Goal: Task Accomplishment & Management: Use online tool/utility

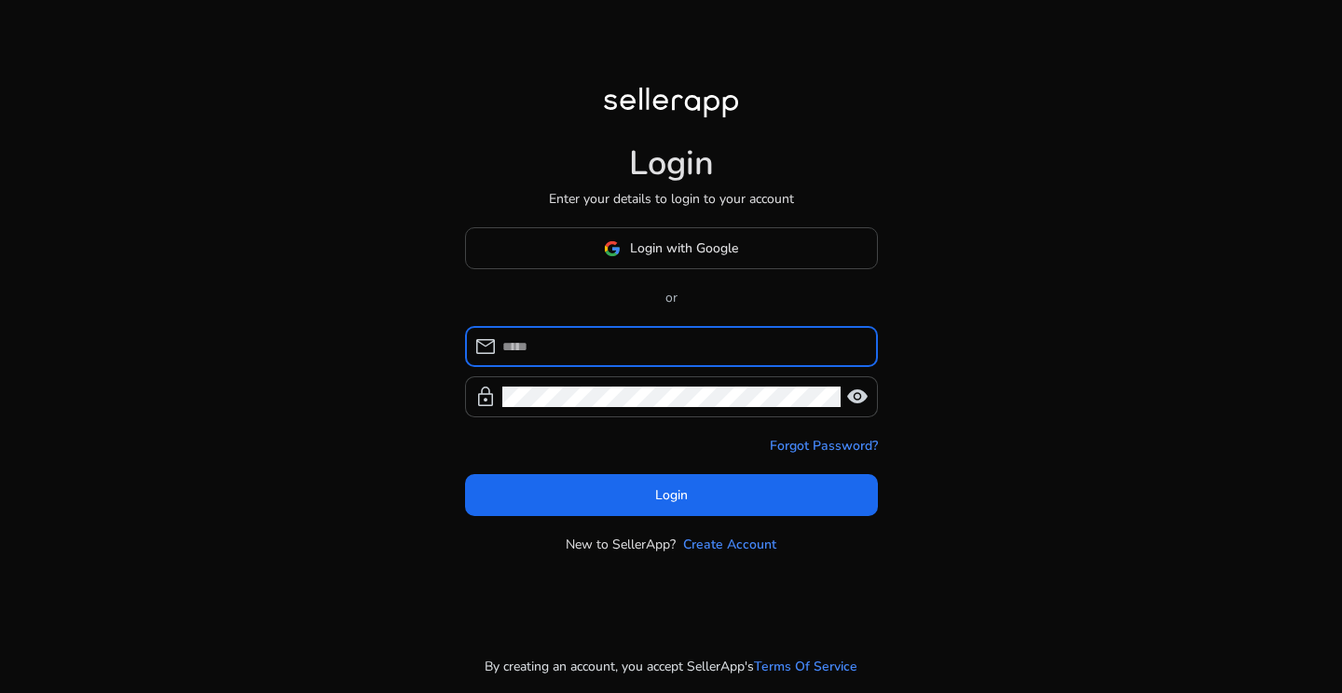
type input "**********"
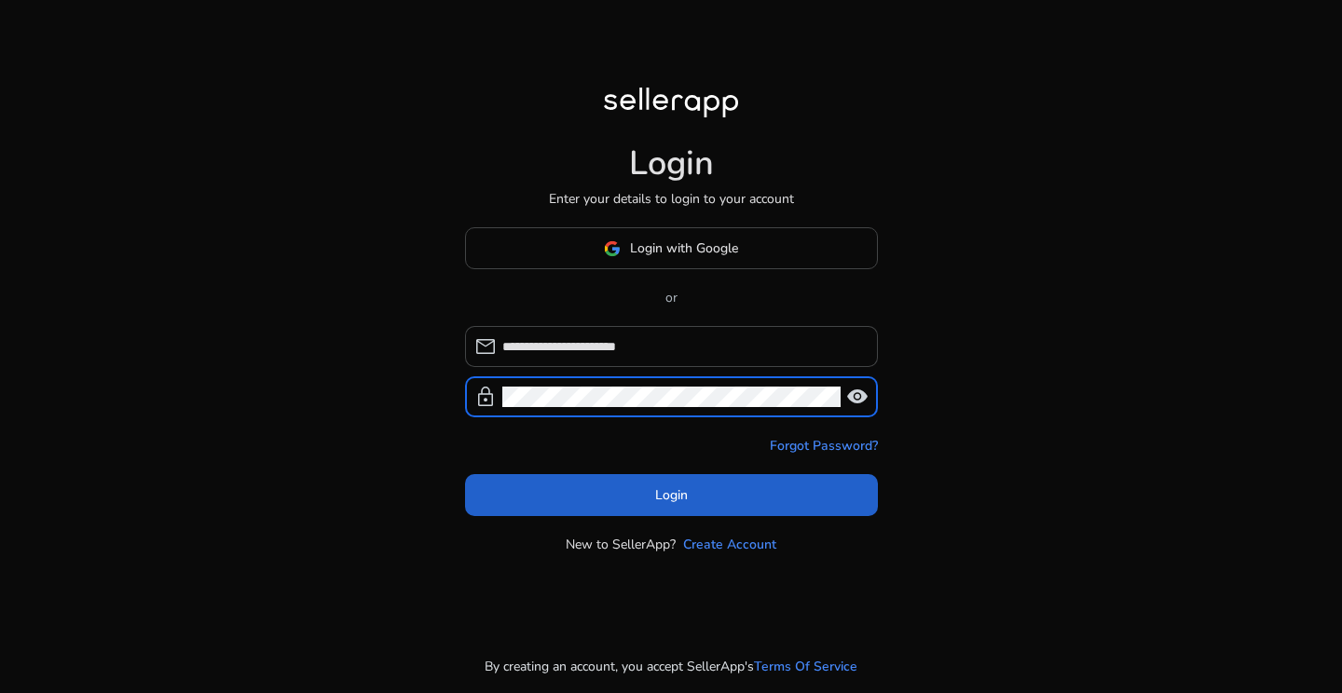
click at [651, 492] on span at bounding box center [671, 495] width 413 height 45
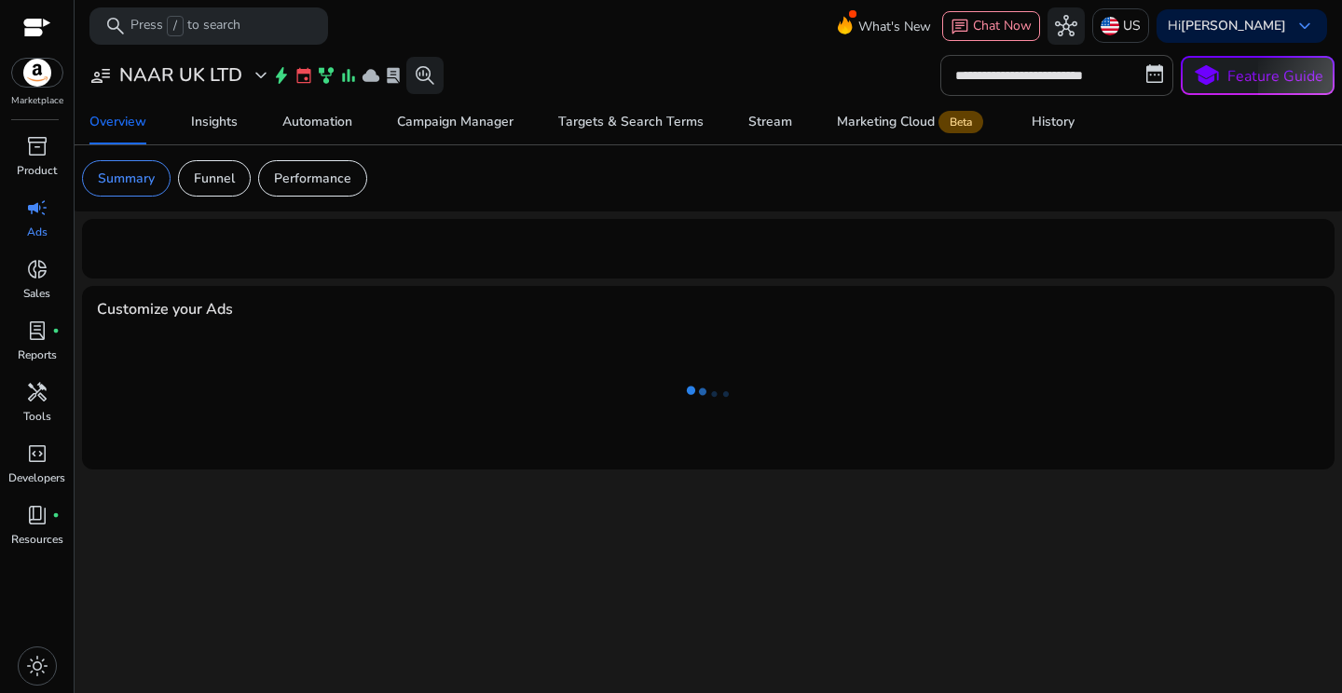
click at [33, 25] on div at bounding box center [37, 29] width 28 height 21
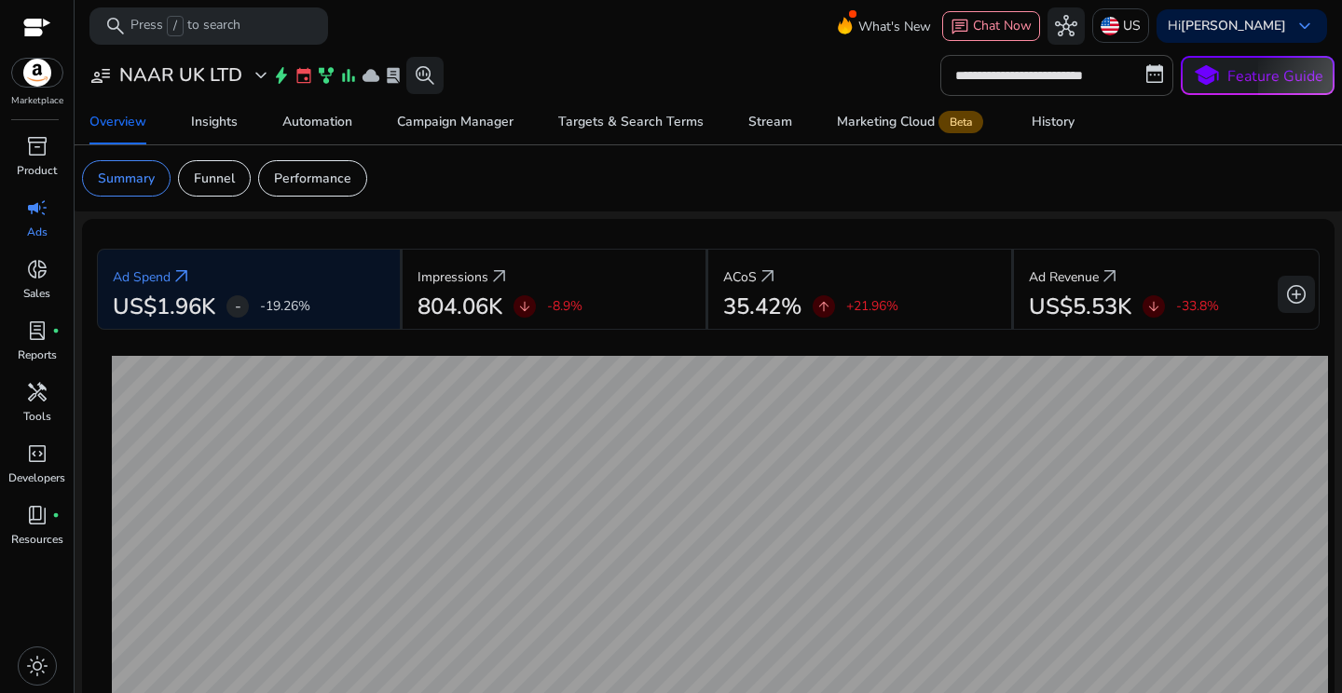
click at [33, 25] on div at bounding box center [37, 29] width 28 height 21
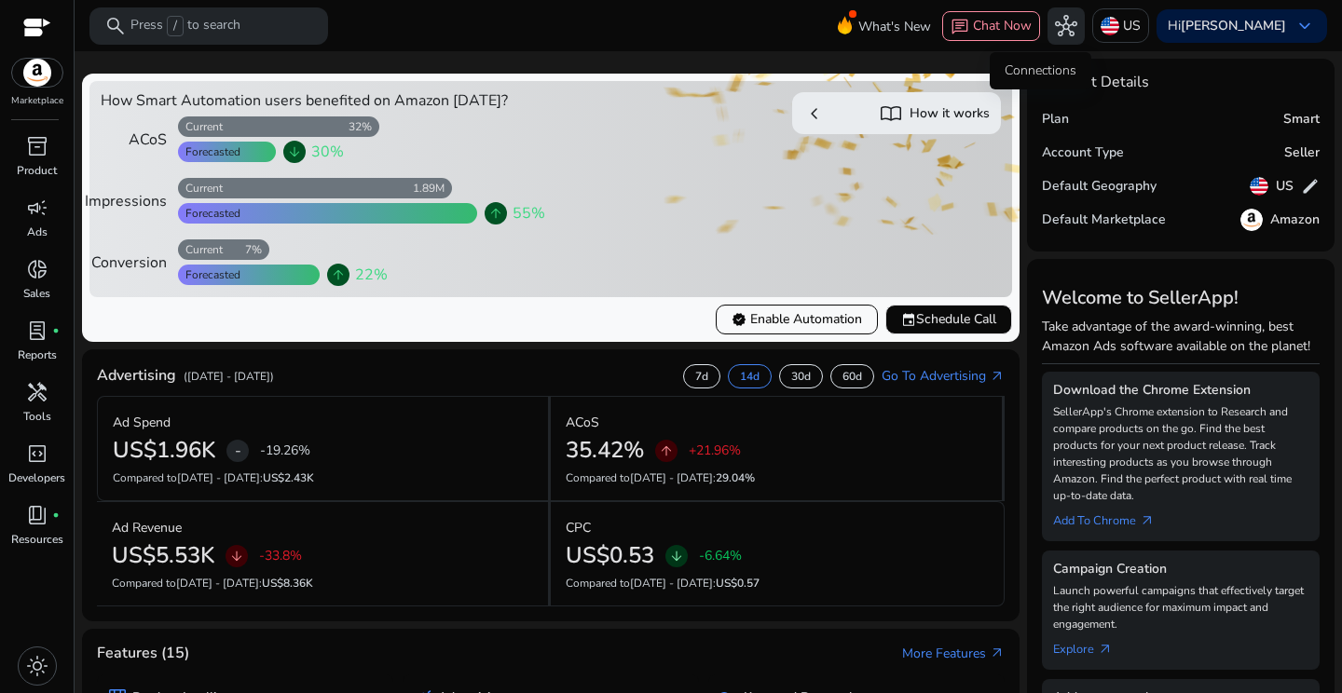
click at [1055, 23] on span "hub" at bounding box center [1066, 26] width 22 height 22
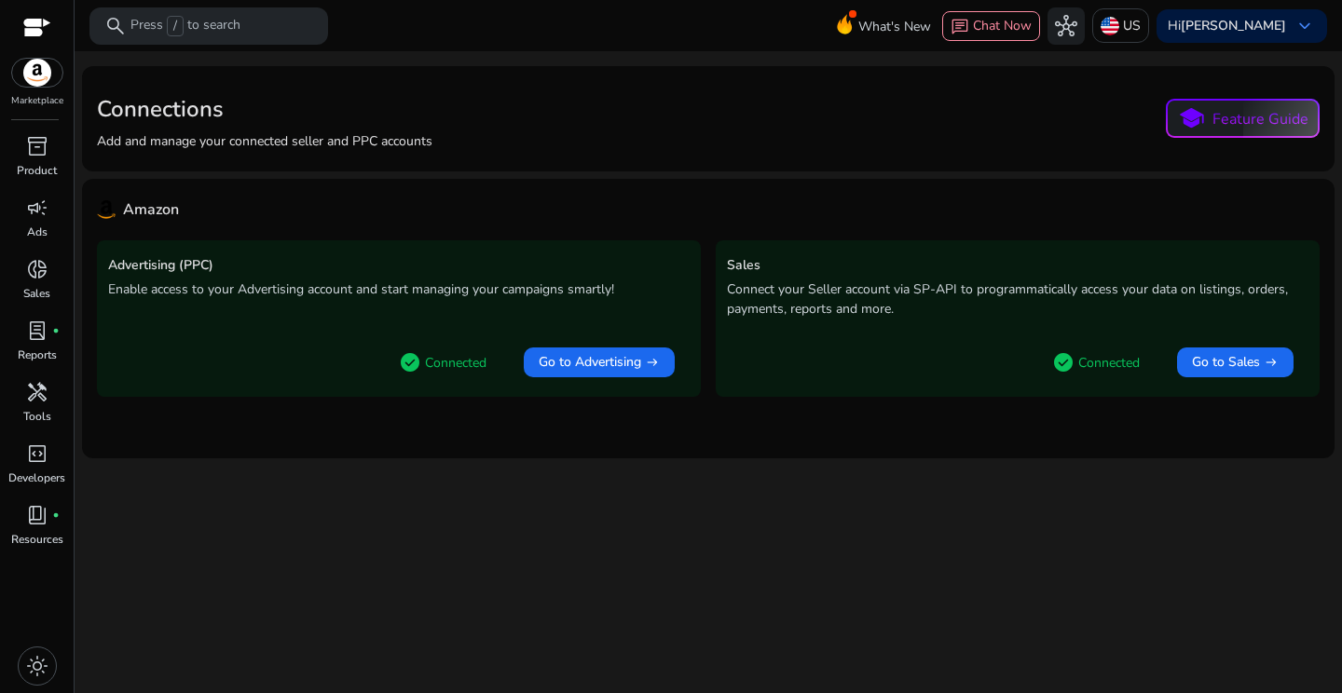
click at [35, 24] on div at bounding box center [37, 29] width 28 height 21
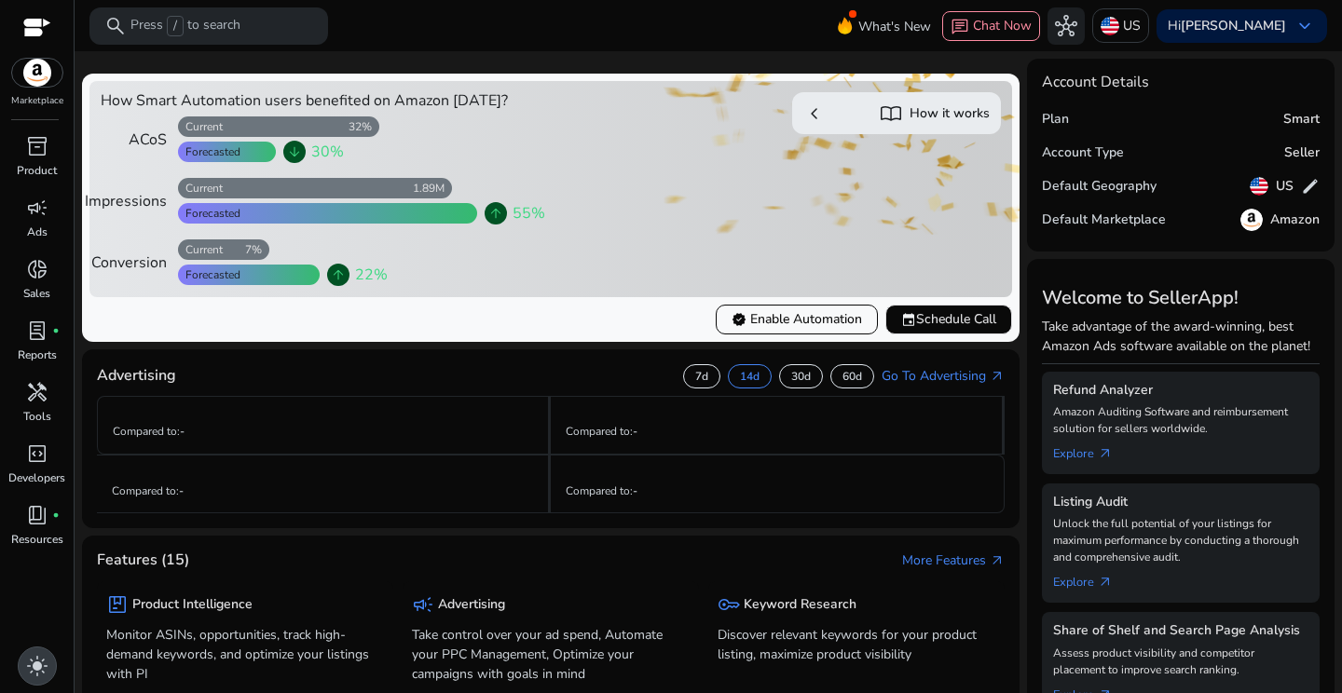
click at [34, 670] on span "light_mode" at bounding box center [37, 666] width 22 height 22
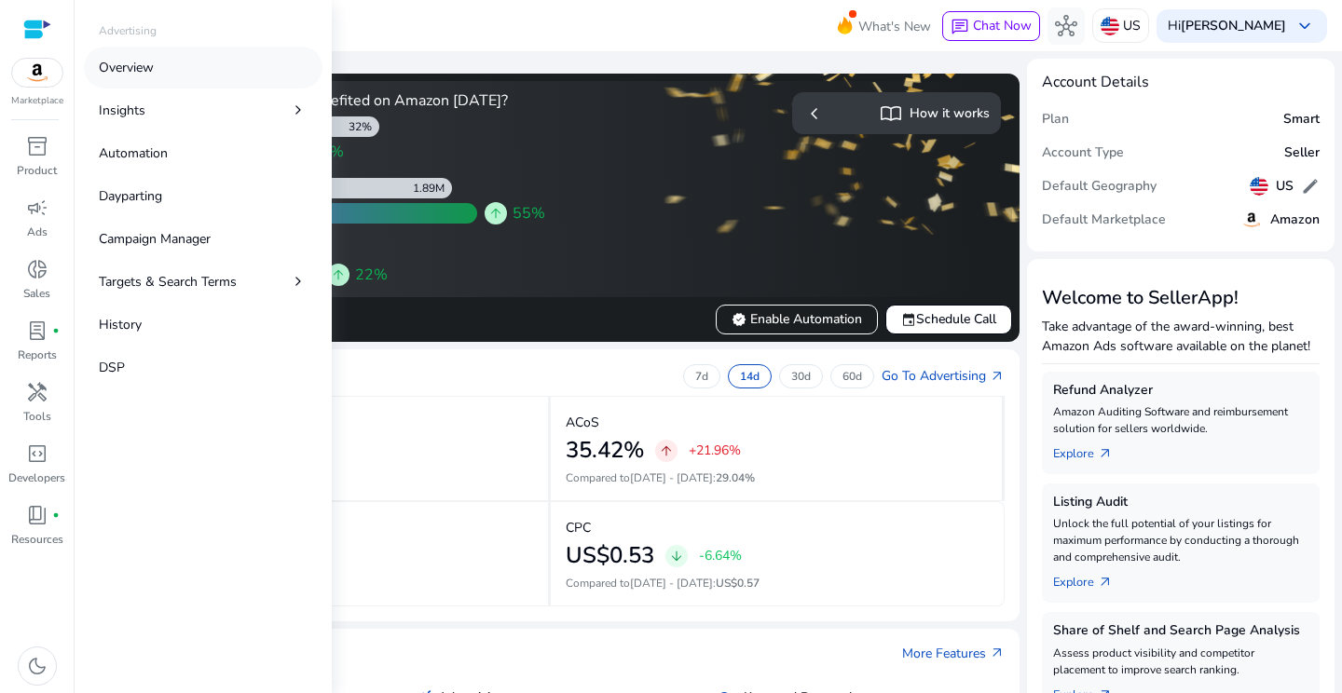
click at [149, 75] on p "Overview" at bounding box center [126, 68] width 55 height 20
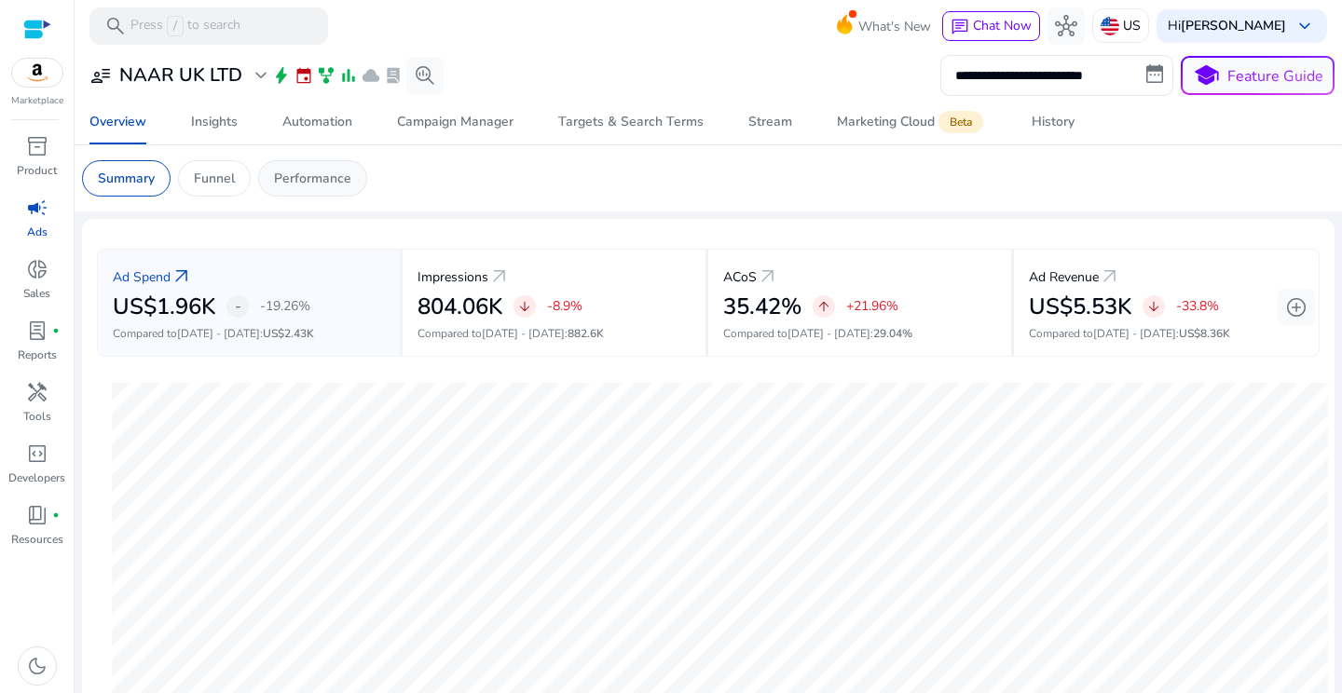
click at [311, 171] on p "Performance" at bounding box center [312, 179] width 77 height 20
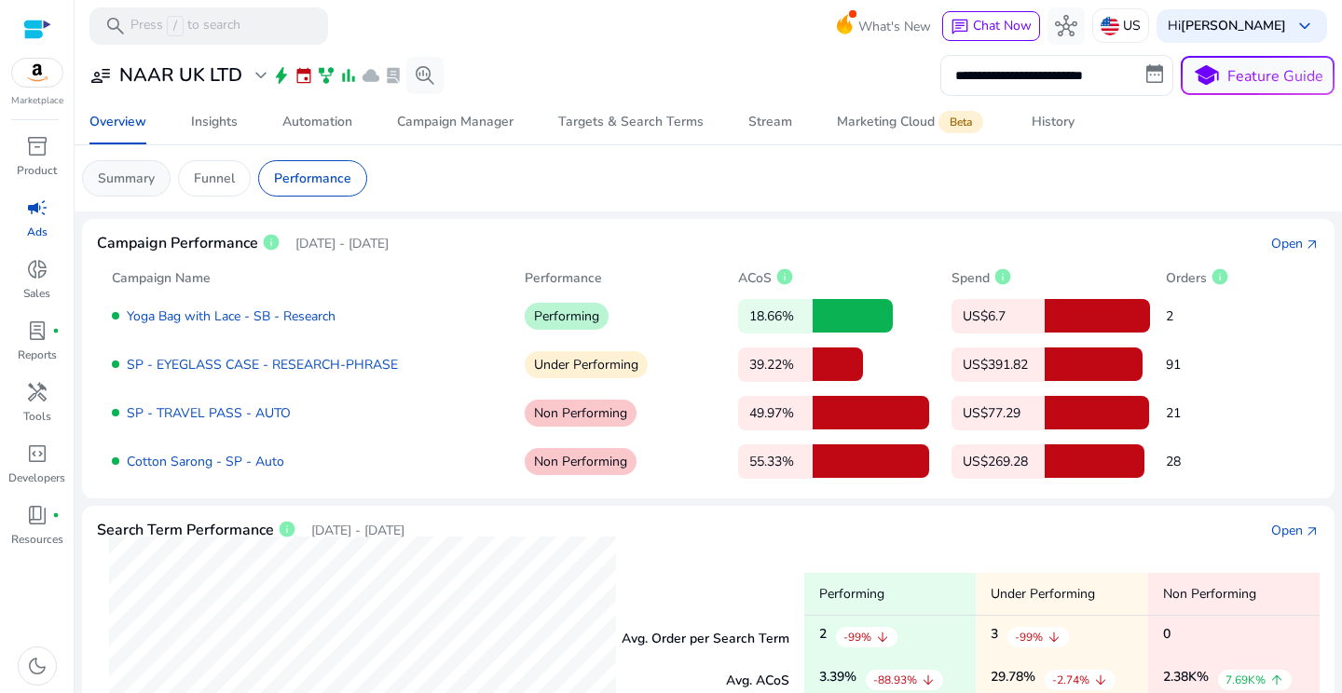
click at [136, 183] on p "Summary" at bounding box center [126, 179] width 57 height 20
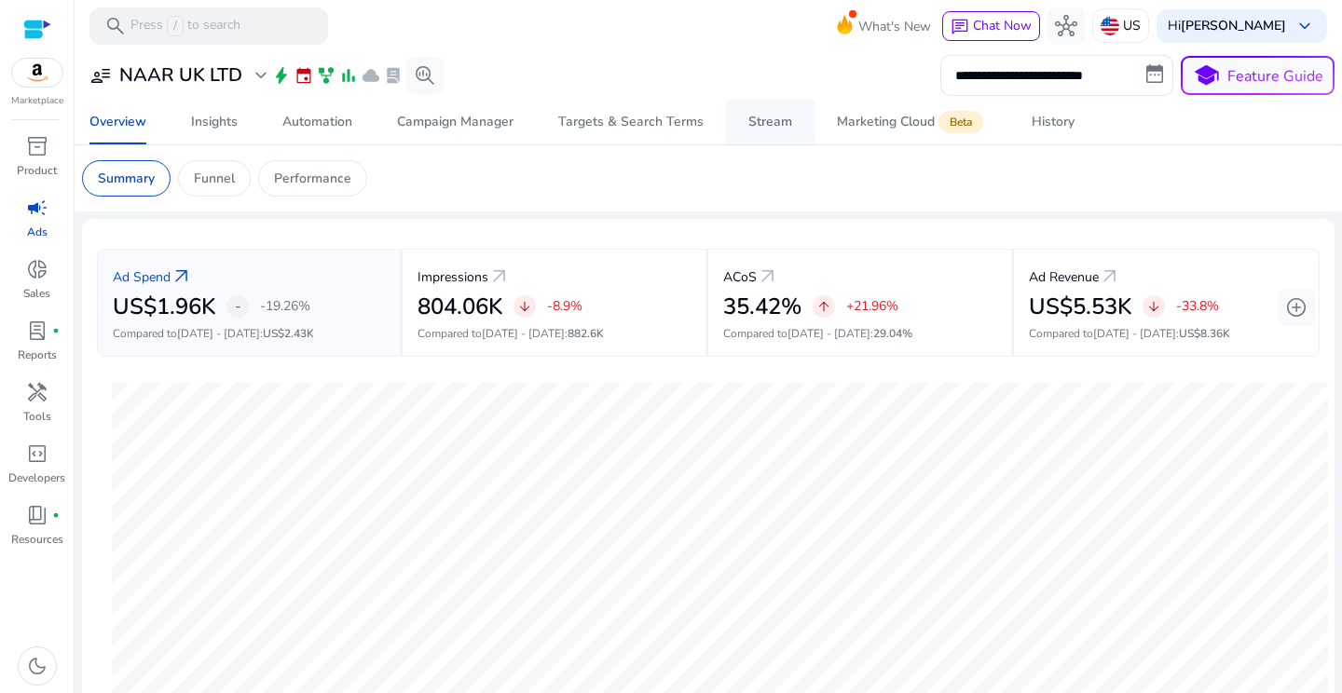
click at [743, 126] on link "Stream" at bounding box center [770, 122] width 89 height 45
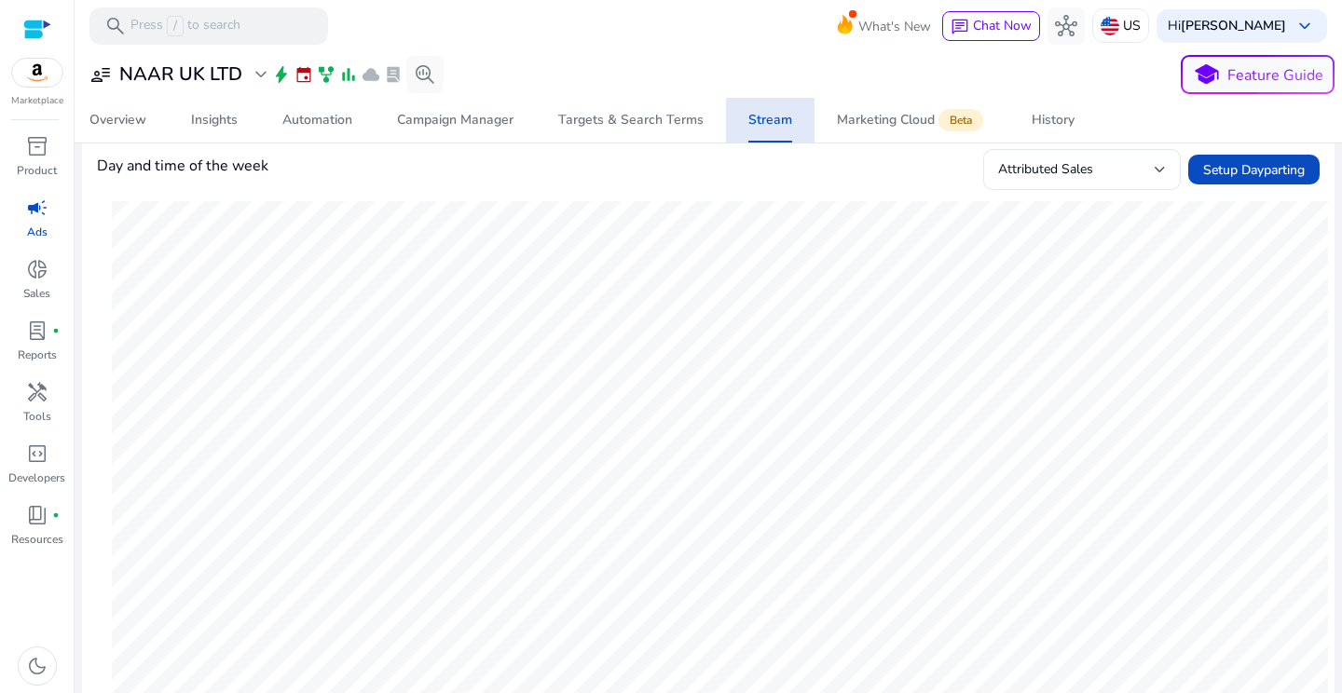
scroll to position [240, 0]
click at [1053, 156] on div "Attributed Sales" at bounding box center [1082, 167] width 168 height 41
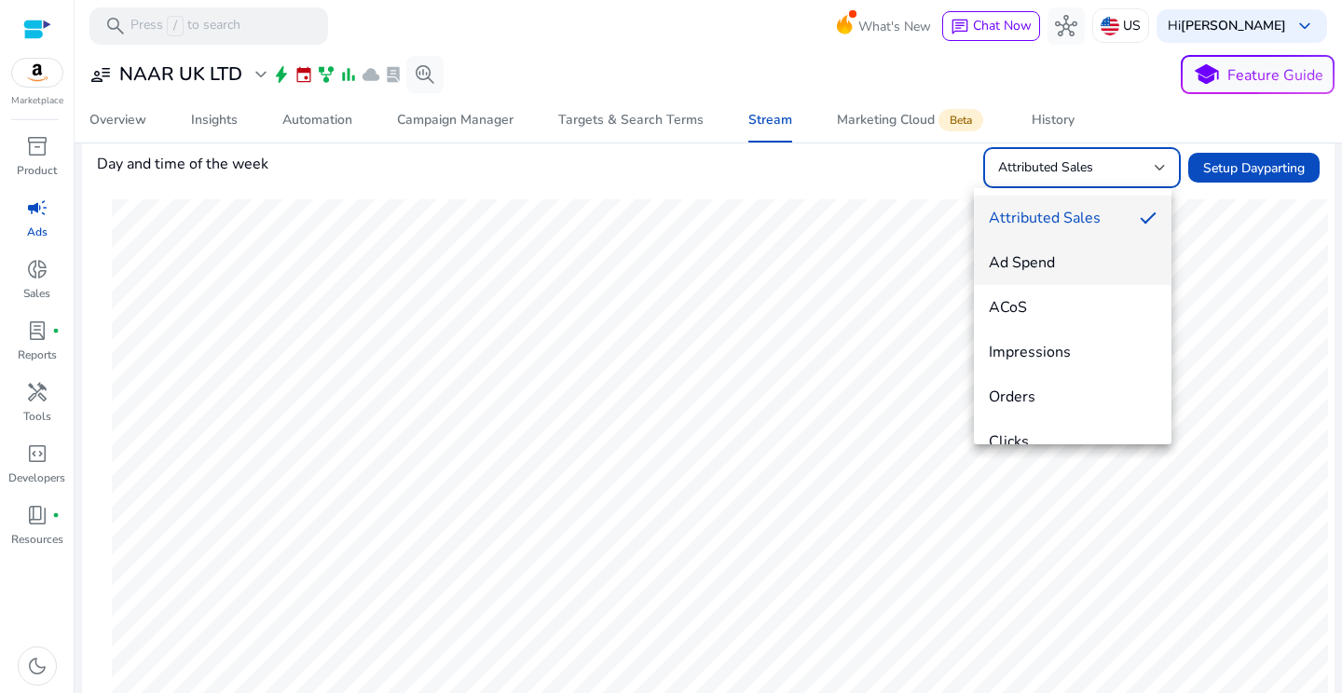
click at [1028, 264] on span "Ad Spend" at bounding box center [1073, 263] width 168 height 21
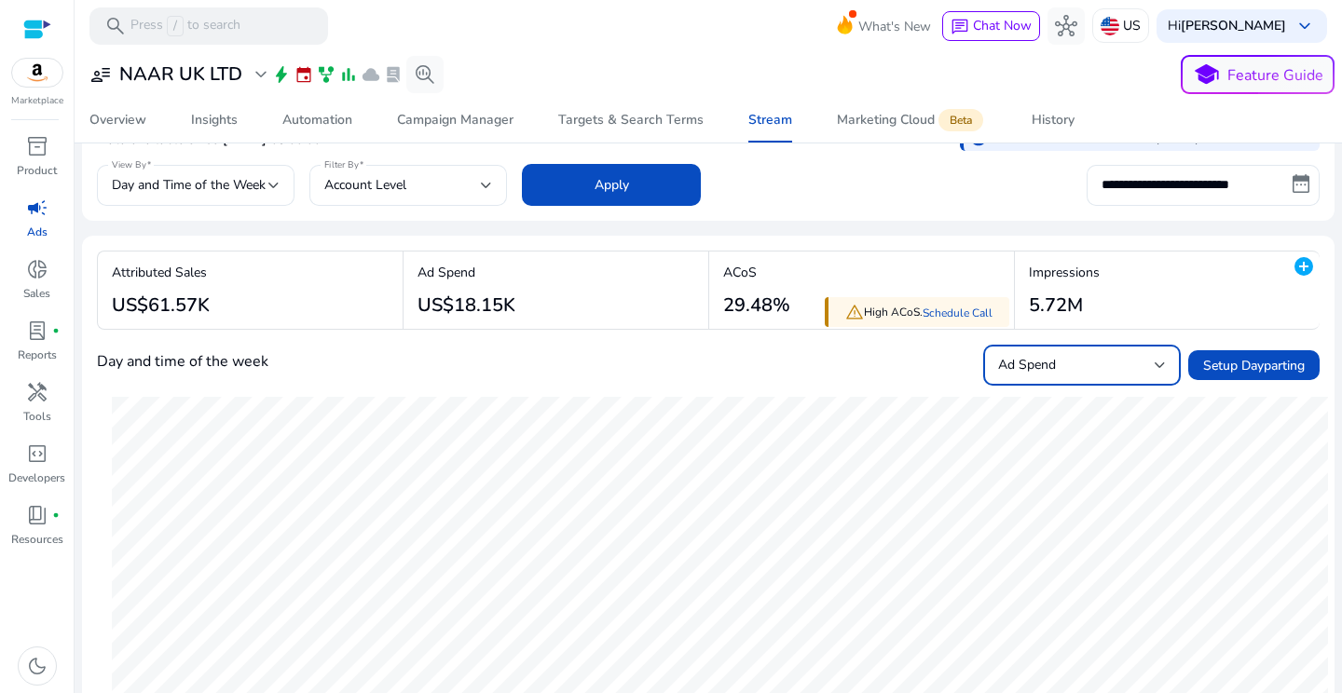
scroll to position [0, 0]
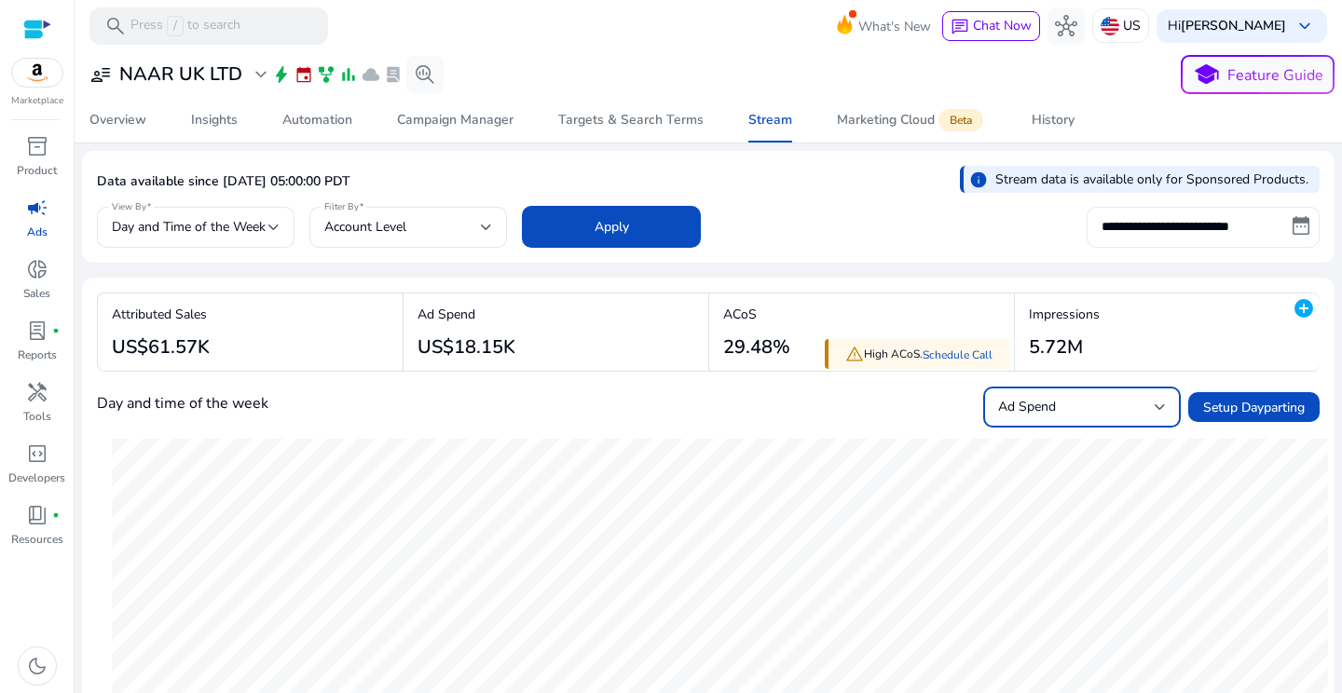
click at [1172, 231] on input "**********" at bounding box center [1203, 227] width 233 height 41
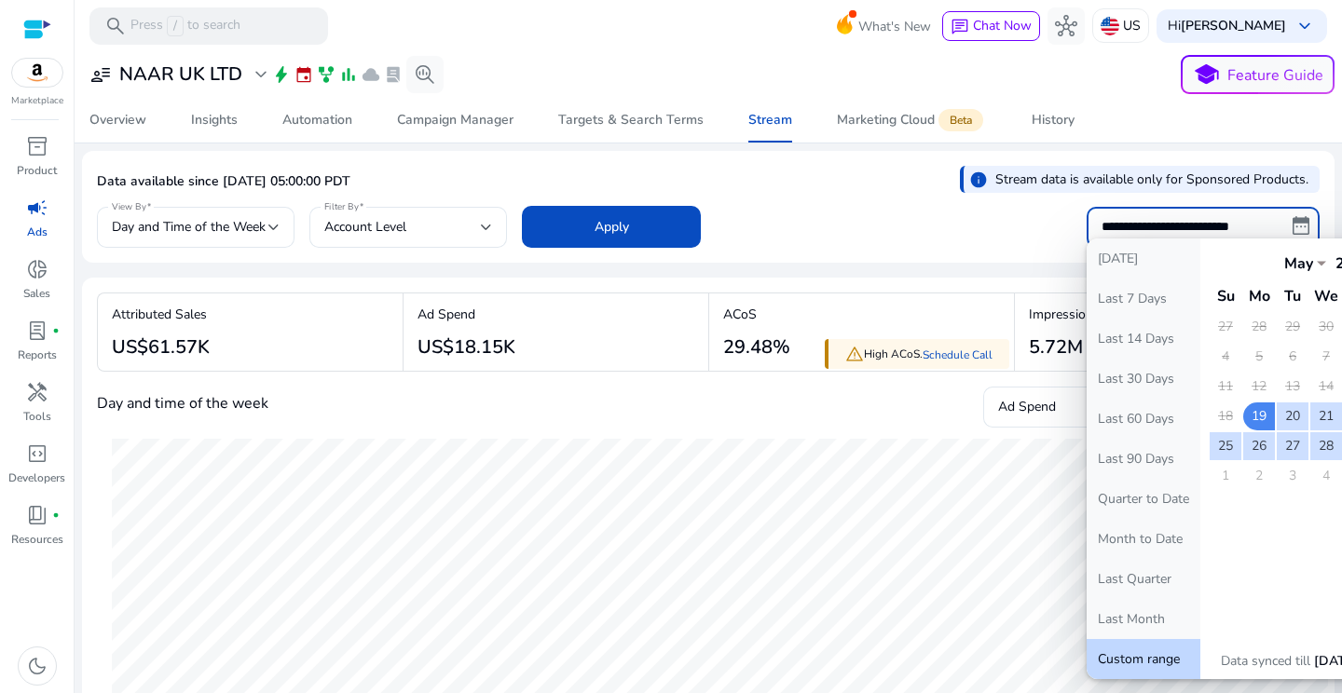
select select "*"
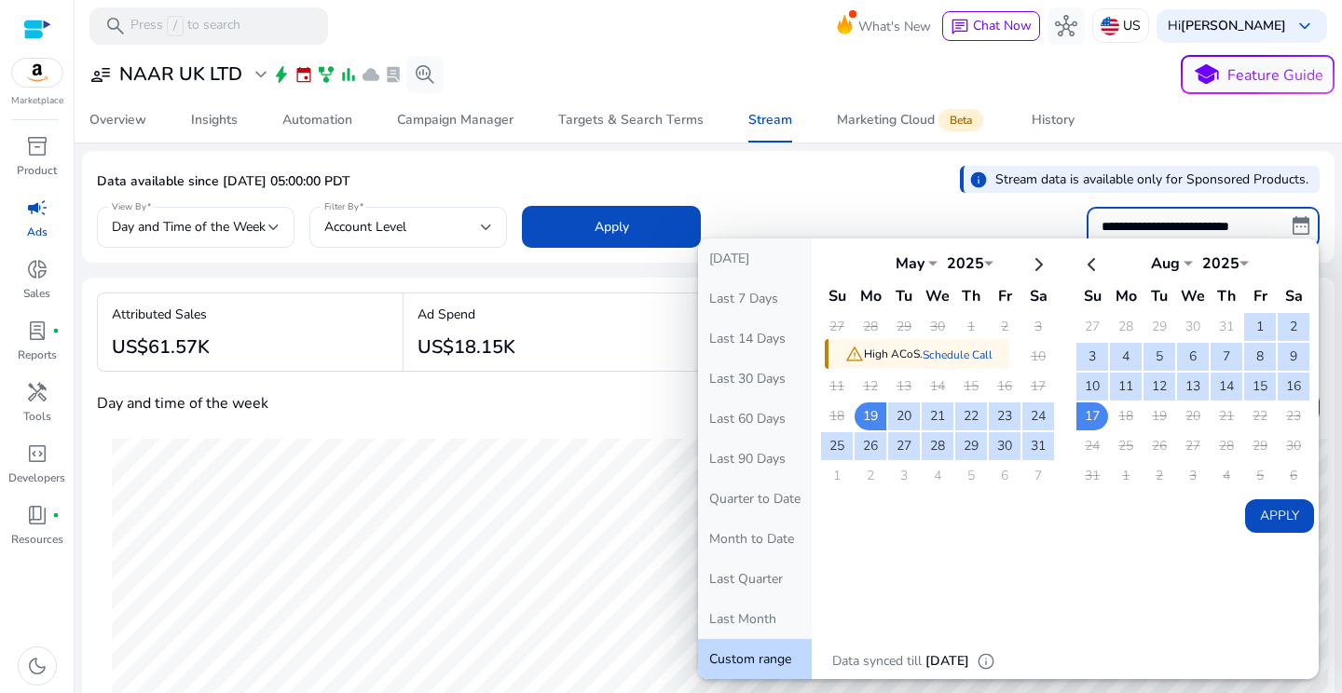
click at [972, 212] on div "**********" at bounding box center [708, 225] width 1223 height 46
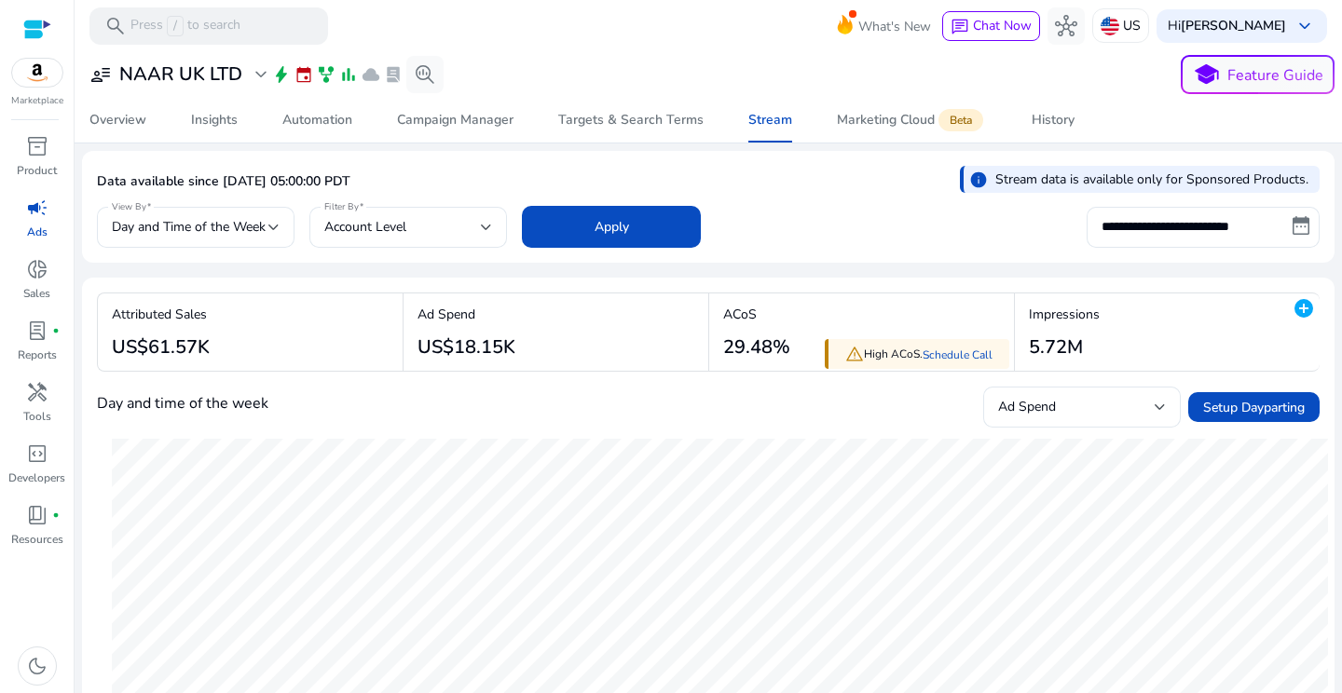
scroll to position [112, 0]
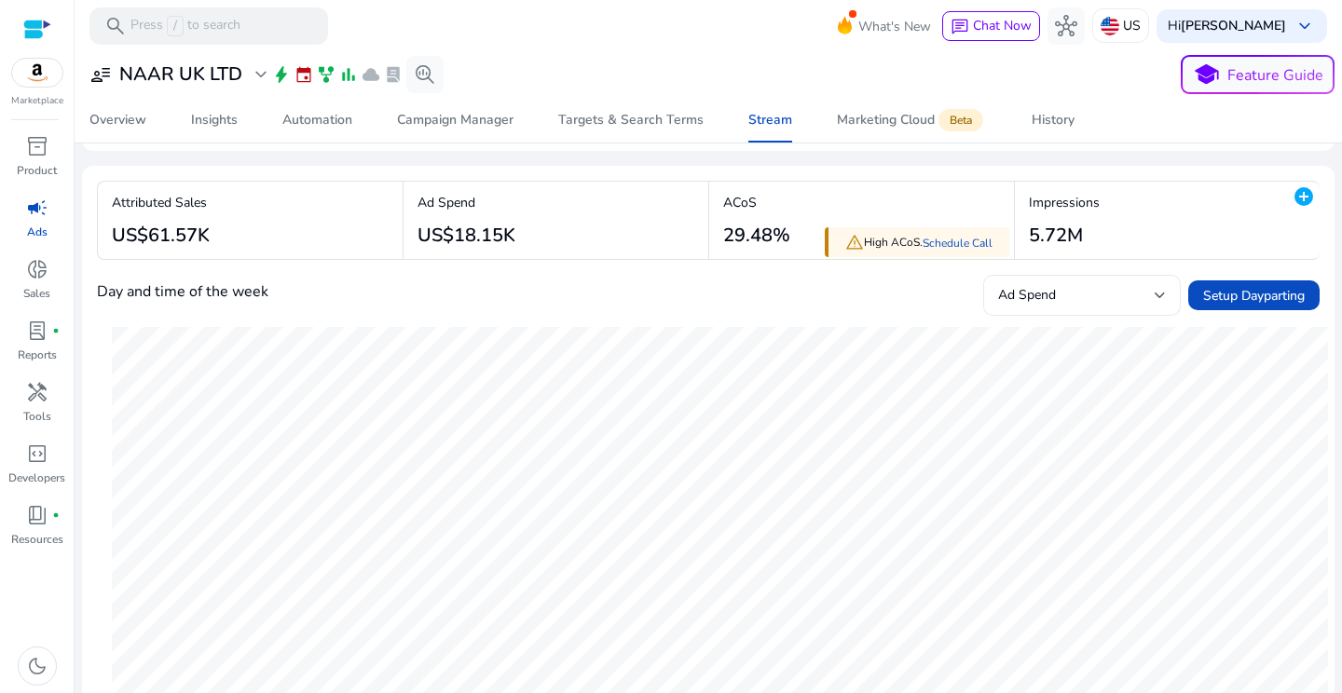
click at [1032, 285] on div "Ad Spend" at bounding box center [1076, 295] width 157 height 21
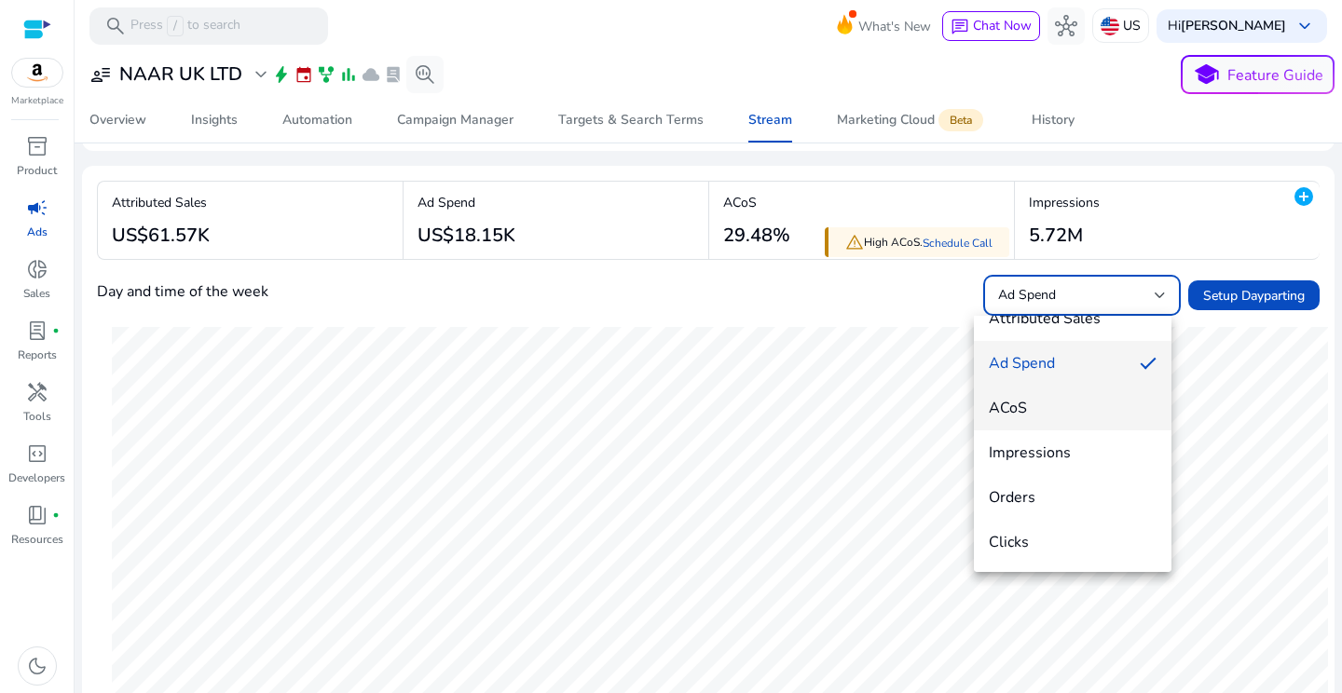
scroll to position [27, 0]
click at [803, 329] on div at bounding box center [671, 346] width 1342 height 693
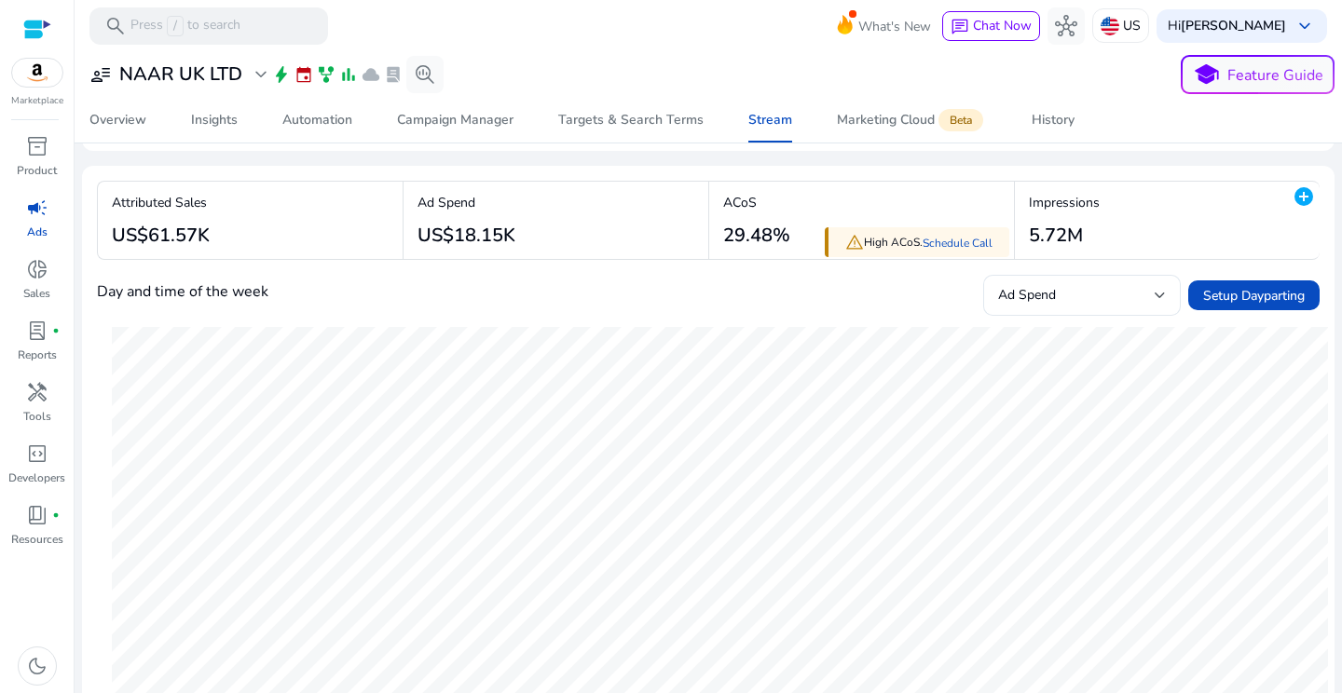
scroll to position [68, 0]
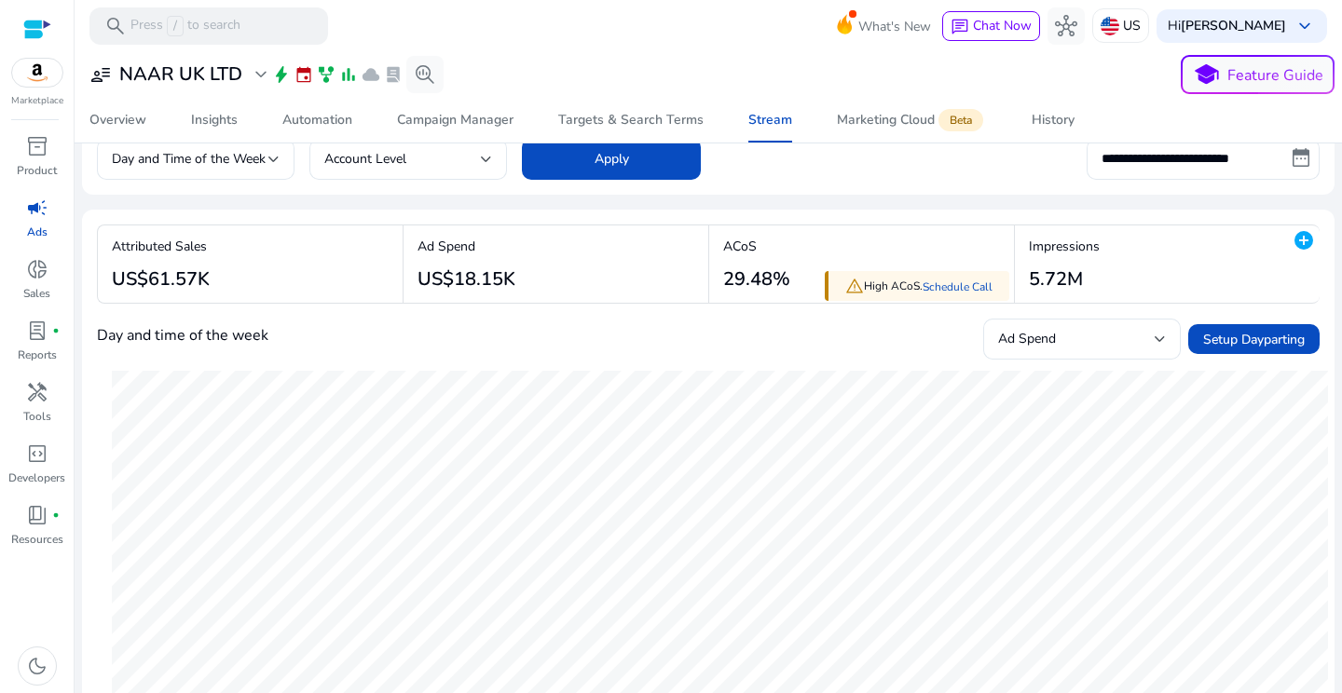
click at [872, 285] on div "warning High ACoS. Schedule Call" at bounding box center [917, 286] width 185 height 31
click at [947, 295] on div "warning High ACoS. Schedule Call" at bounding box center [917, 286] width 185 height 31
click at [953, 291] on link "Schedule Call" at bounding box center [958, 287] width 70 height 15
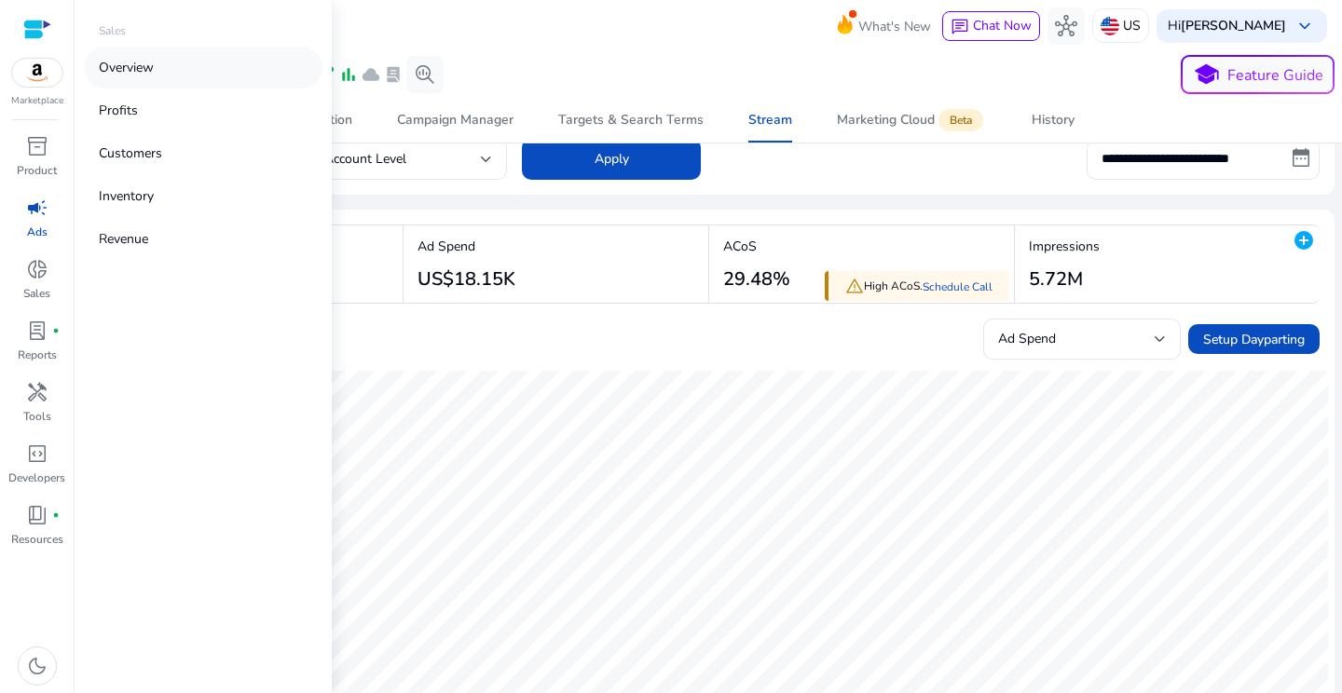
click at [135, 71] on p "Overview" at bounding box center [126, 68] width 55 height 20
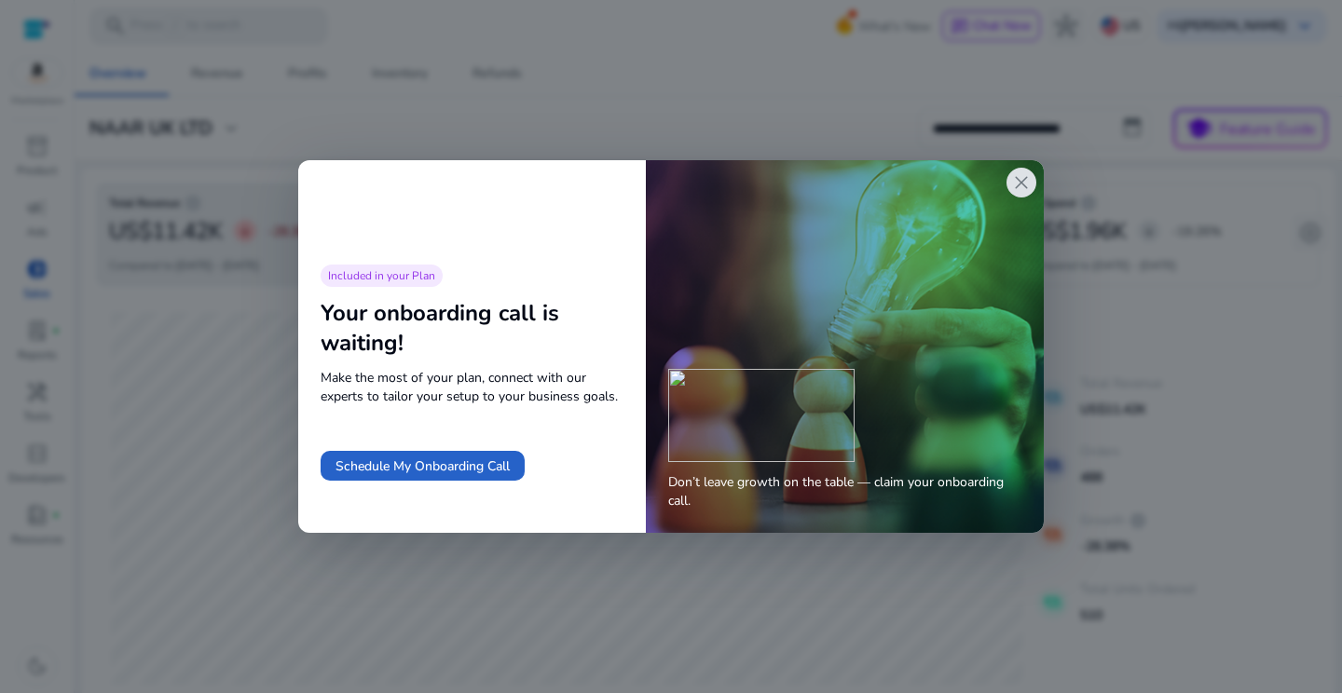
click at [1023, 185] on span "close" at bounding box center [1021, 182] width 22 height 22
